Goal: Transaction & Acquisition: Register for event/course

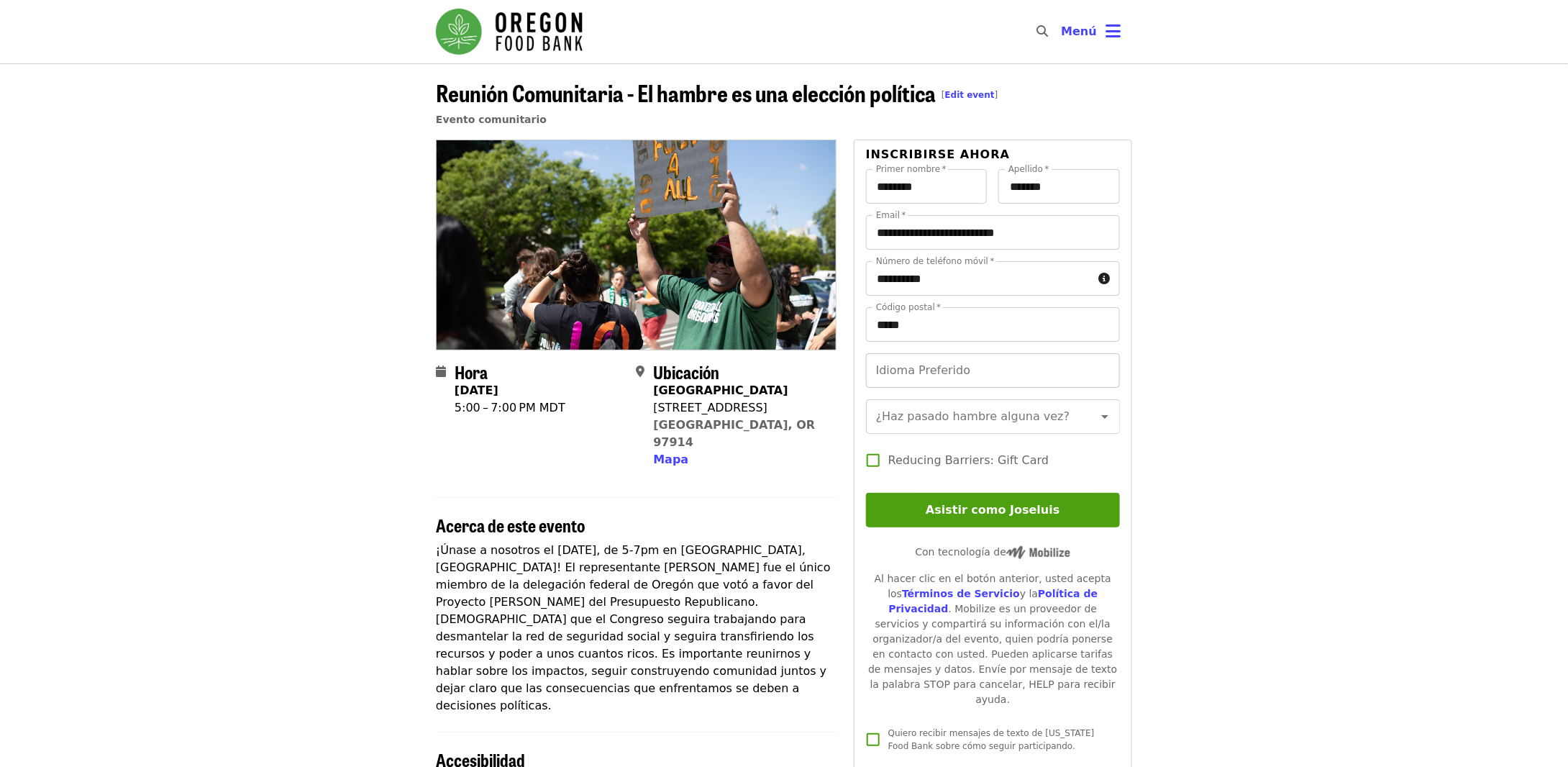
click at [994, 378] on input "Idioma Preferido" at bounding box center [992, 371] width 254 height 35
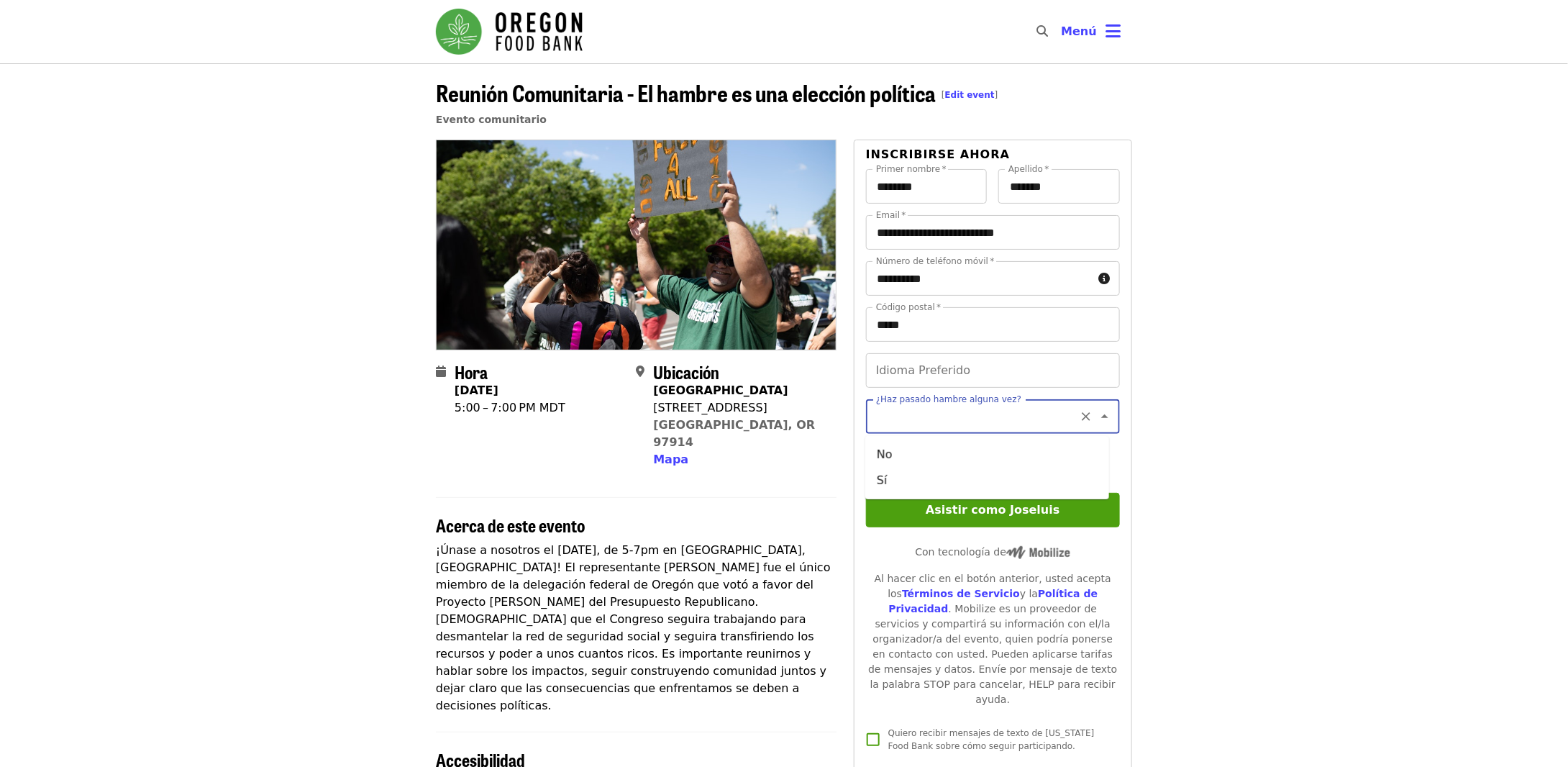
click at [907, 412] on input "¿Haz pasado hambre alguna vez?" at bounding box center [975, 417] width 195 height 28
click at [920, 413] on input "¿Haz pasado hambre alguna vez?" at bounding box center [975, 417] width 195 height 28
click at [925, 390] on div "Idioma Preferido Idioma Preferido ¿Haz pasado hambre alguna vez? ¿Haz pasado ha…" at bounding box center [992, 420] width 254 height 134
click at [919, 425] on input "¿Haz pasado hambre alguna vez?" at bounding box center [975, 417] width 195 height 28
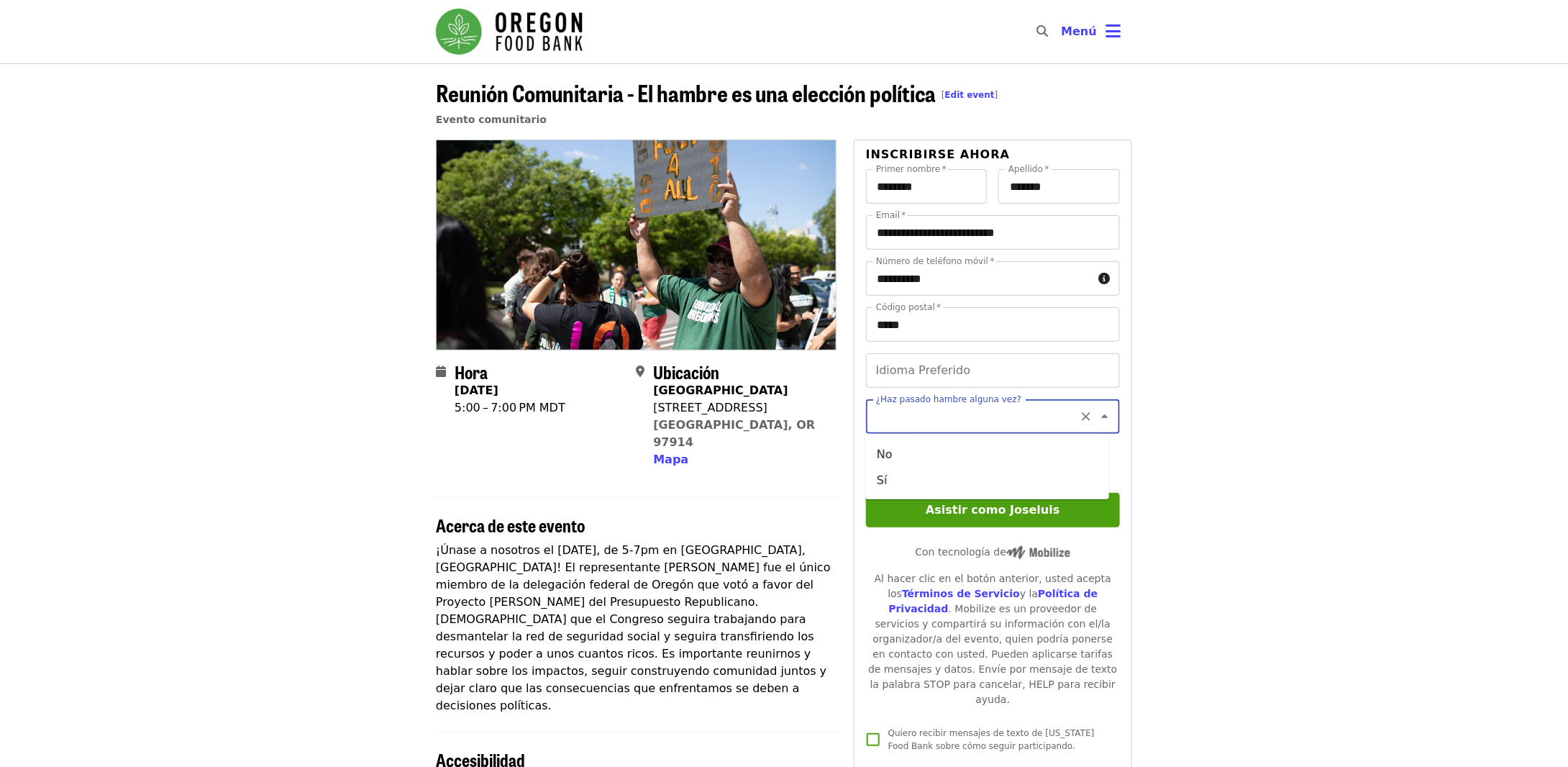
click at [937, 418] on input "¿Haz pasado hambre alguna vez?" at bounding box center [975, 417] width 195 height 28
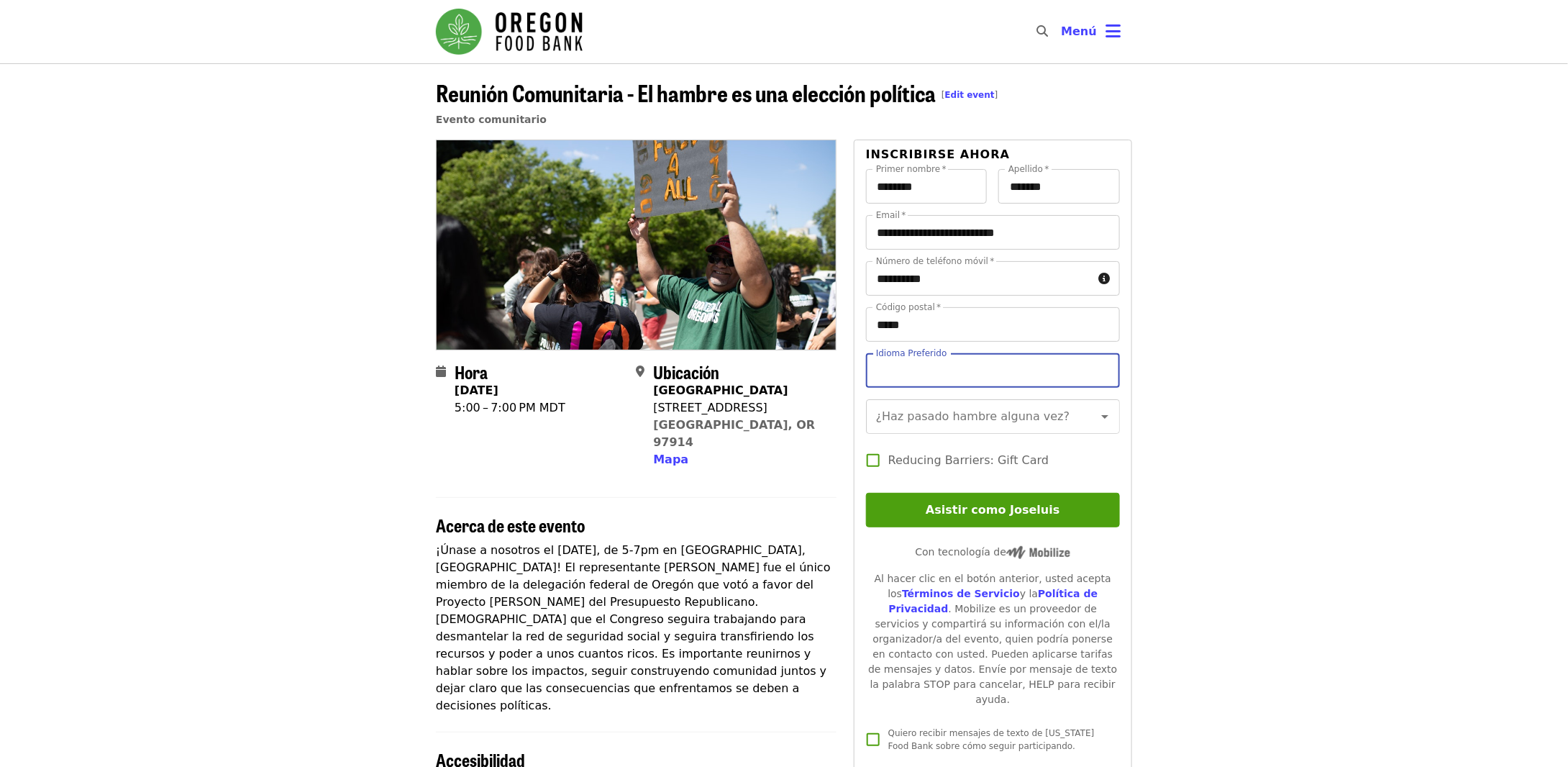
click at [942, 380] on input "Idioma Preferido" at bounding box center [992, 371] width 254 height 35
click at [961, 527] on button "Asistir como Joseluis" at bounding box center [992, 510] width 254 height 35
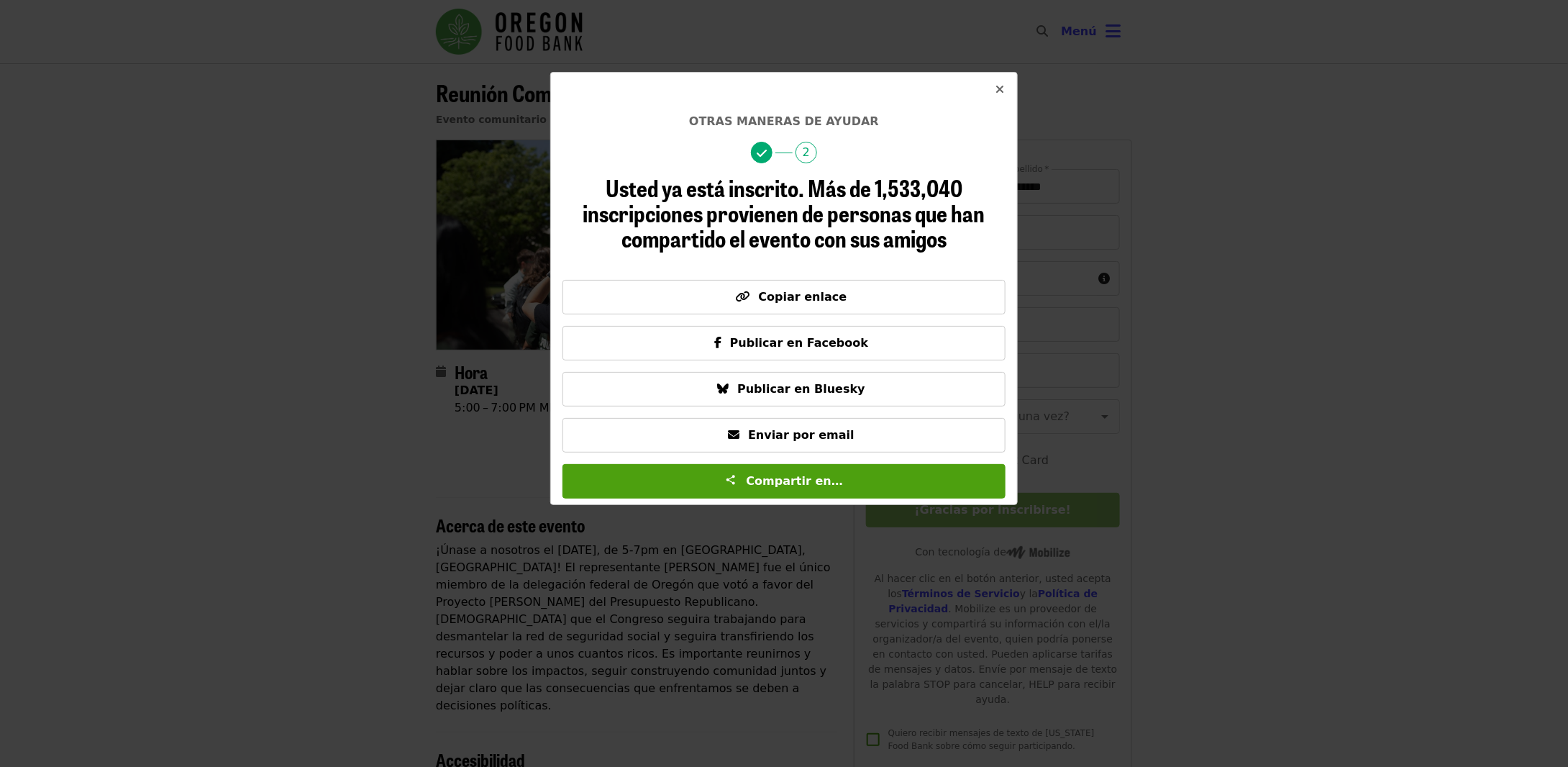
click at [995, 92] on icon "times icon" at bounding box center [999, 89] width 9 height 14
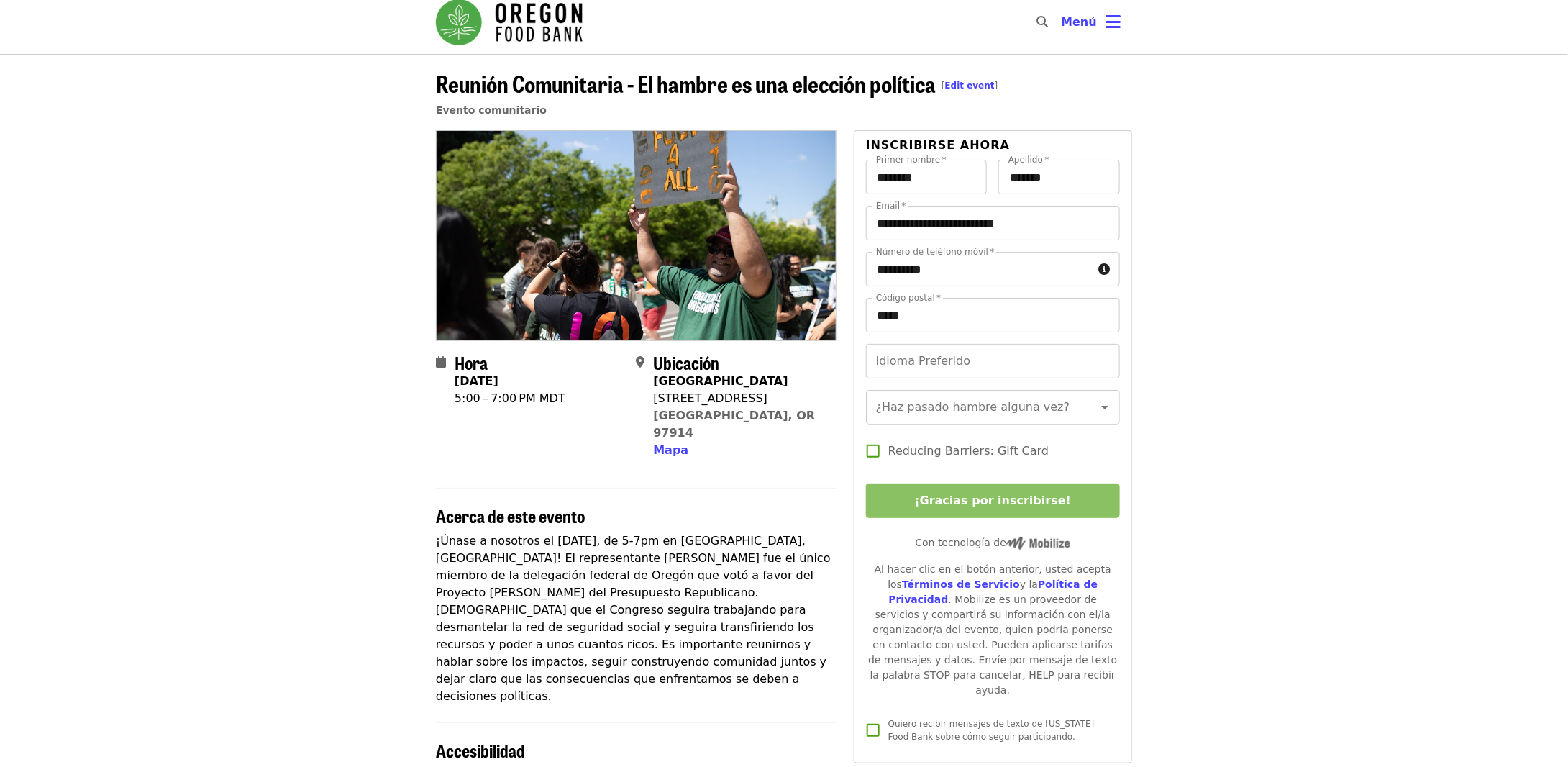
scroll to position [9, 0]
drag, startPoint x: 1046, startPoint y: 461, endPoint x: 887, endPoint y: 443, distance: 160.0
click at [887, 443] on div "Idioma Preferido Idioma Preferido ¿Haz pasado hambre alguna vez? ¿Haz pasado ha…" at bounding box center [992, 411] width 254 height 134
copy span "Reducing Barriers: Gift Card"
click at [1280, 342] on article "Reunión Comunitaria - El hambre es una elección política [ Edit event ] Evento …" at bounding box center [784, 602] width 1568 height 1095
